Goal: Information Seeking & Learning: Learn about a topic

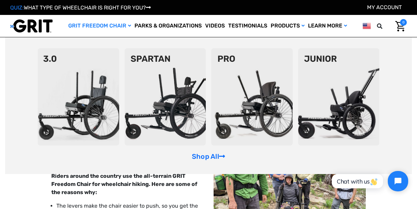
click at [100, 24] on link "GRIT Freedom Chair" at bounding box center [100, 26] width 66 height 22
click at [92, 23] on link "GRIT Freedom Chair" at bounding box center [100, 26] width 66 height 22
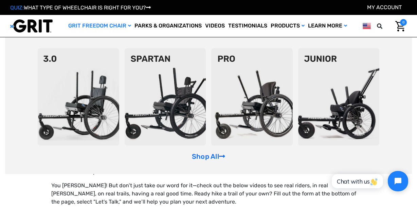
scroll to position [429, 0]
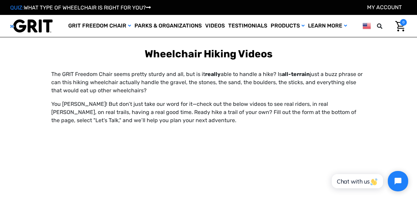
click at [92, 8] on link "QUIZ: WHAT TYPE OF WHEELCHAIR IS RIGHT FOR YOU?" at bounding box center [80, 7] width 141 height 6
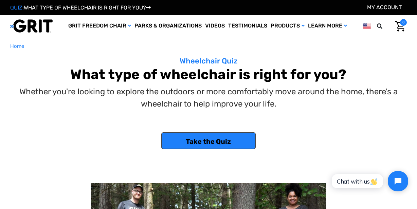
click at [208, 138] on link "Take the Quiz" at bounding box center [208, 141] width 94 height 17
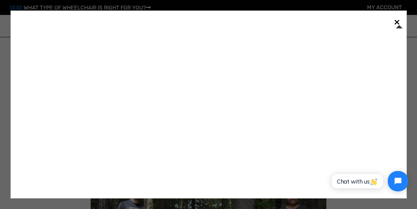
click at [397, 22] on link "×" at bounding box center [397, 21] width 11 height 11
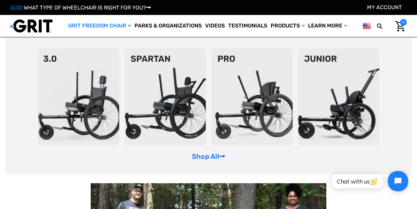
click at [86, 103] on img at bounding box center [79, 97] width 82 height 98
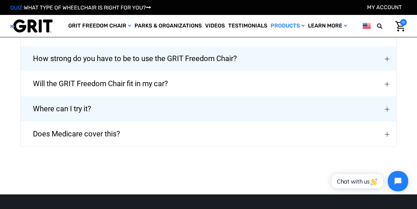
scroll to position [1566, 0]
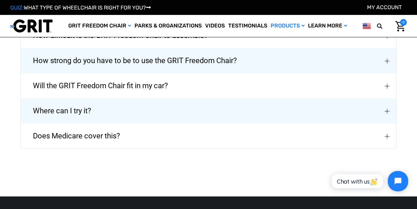
click at [160, 62] on span "How strong do you have to be to use the GRIT Freedom Chair?" at bounding box center [135, 61] width 224 height 24
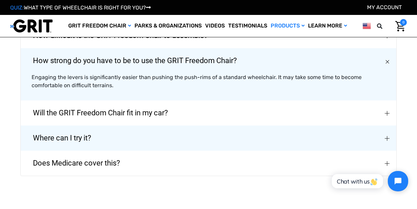
click at [51, 139] on span "Where can I try it?" at bounding box center [62, 138] width 78 height 24
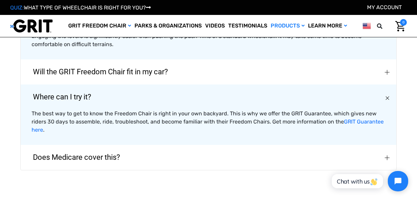
scroll to position [1621, 0]
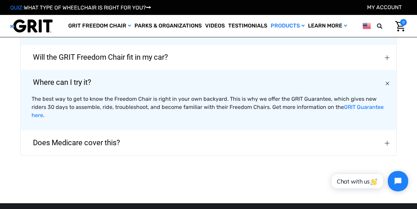
click at [96, 143] on span "Does Medicare cover this?" at bounding box center [76, 143] width 107 height 24
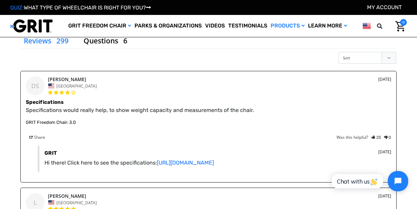
scroll to position [896, 0]
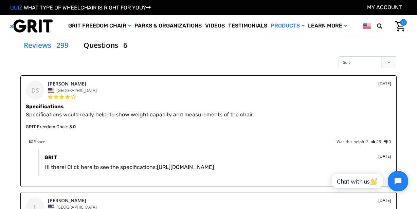
click at [202, 171] on link "https://www.gogrit.us/specifications" at bounding box center [185, 167] width 57 height 6
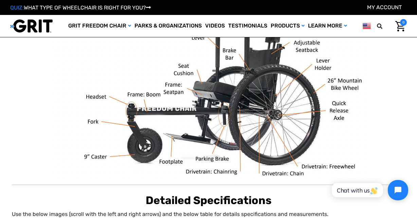
scroll to position [160, 0]
